Goal: Find specific page/section

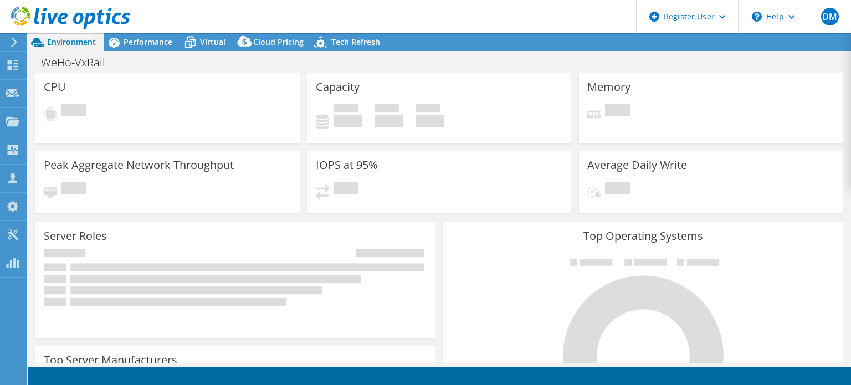
select select "USD"
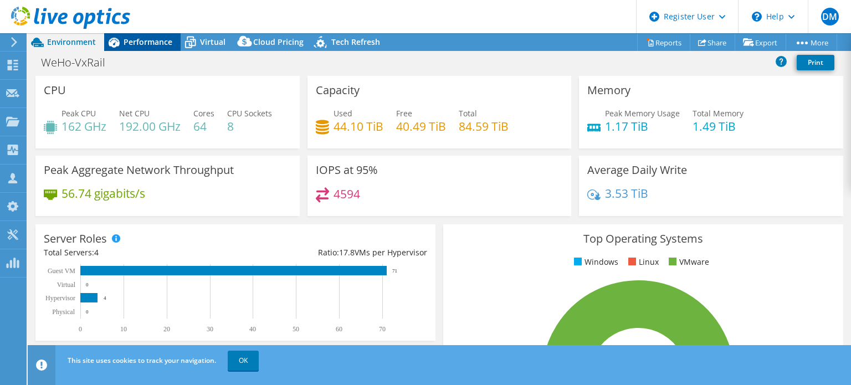
click at [166, 45] on span "Performance" at bounding box center [148, 42] width 49 height 11
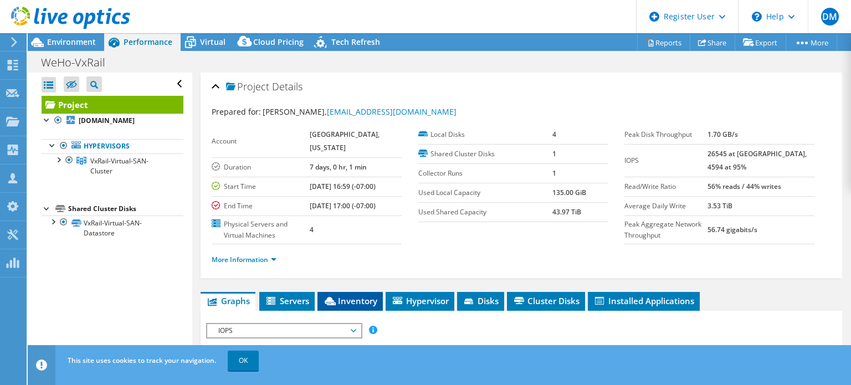
scroll to position [111, 0]
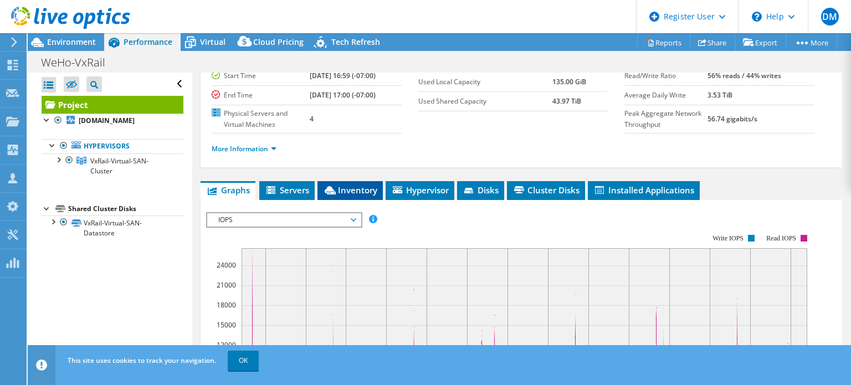
click at [359, 191] on span "Inventory" at bounding box center [350, 190] width 54 height 11
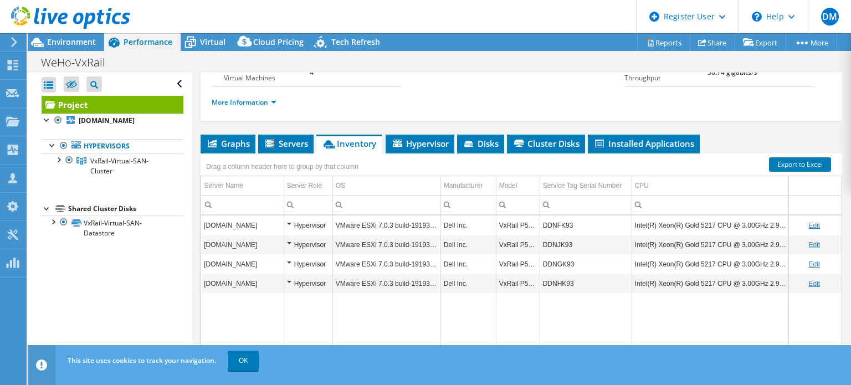
scroll to position [222, 0]
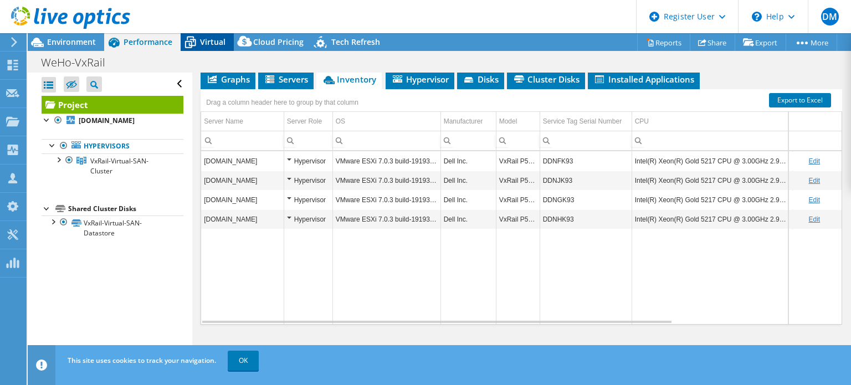
click at [203, 43] on span "Virtual" at bounding box center [212, 42] width 25 height 11
